Goal: Information Seeking & Learning: Learn about a topic

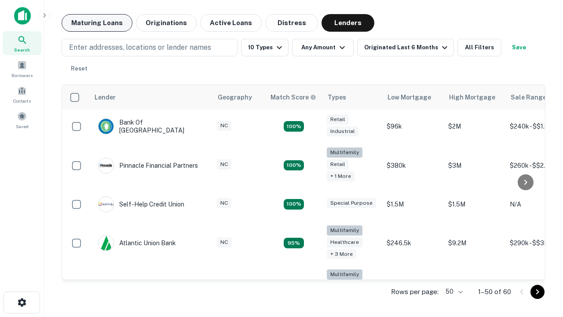
click at [97, 23] on button "Maturing Loans" at bounding box center [97, 23] width 71 height 18
